Goal: Find specific page/section: Find specific page/section

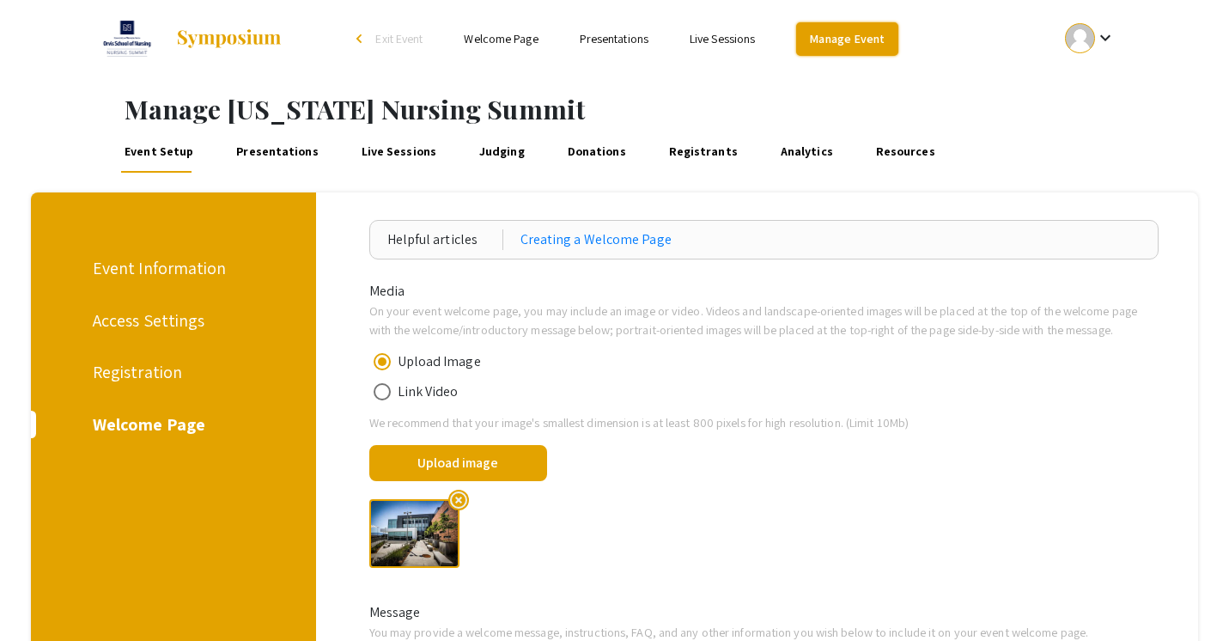
click at [822, 49] on link "Manage Event" at bounding box center [846, 38] width 101 height 33
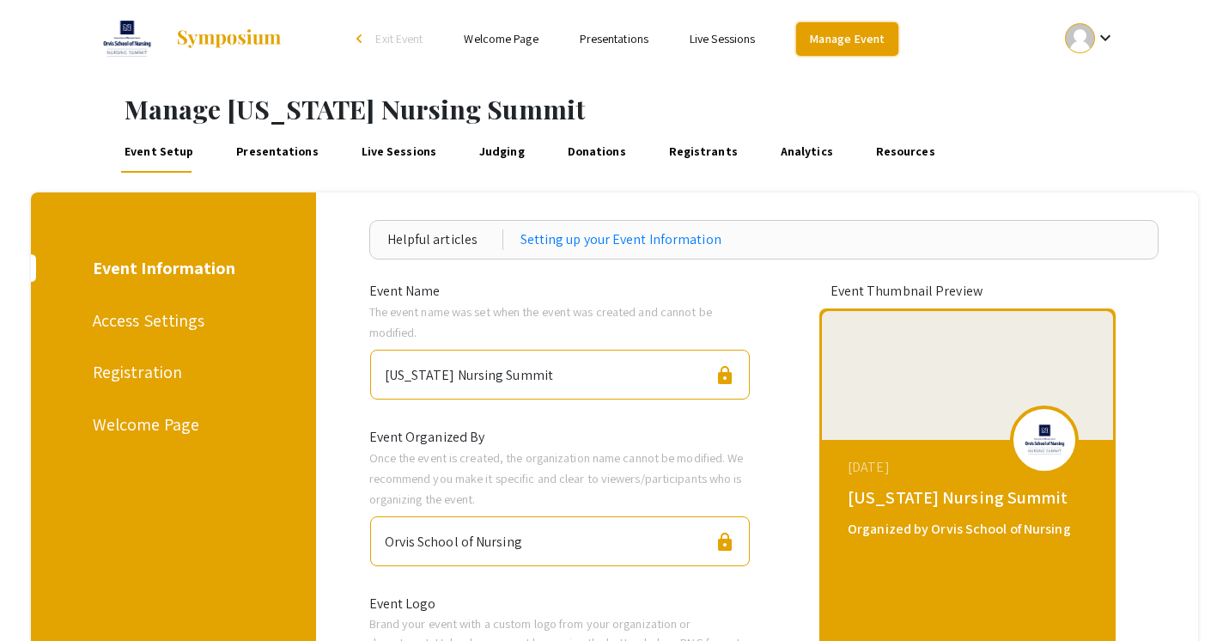
click at [842, 39] on link "Manage Event" at bounding box center [846, 38] width 101 height 33
